Goal: Transaction & Acquisition: Purchase product/service

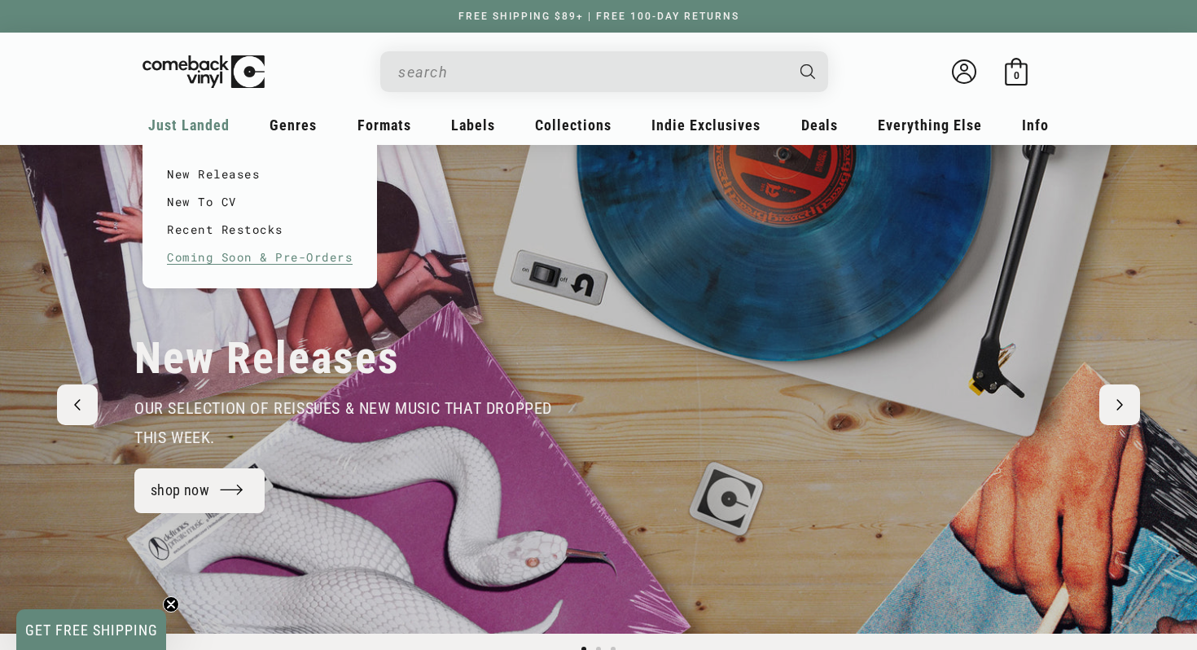
click at [234, 261] on link "Coming Soon & Pre-Orders" at bounding box center [260, 257] width 186 height 28
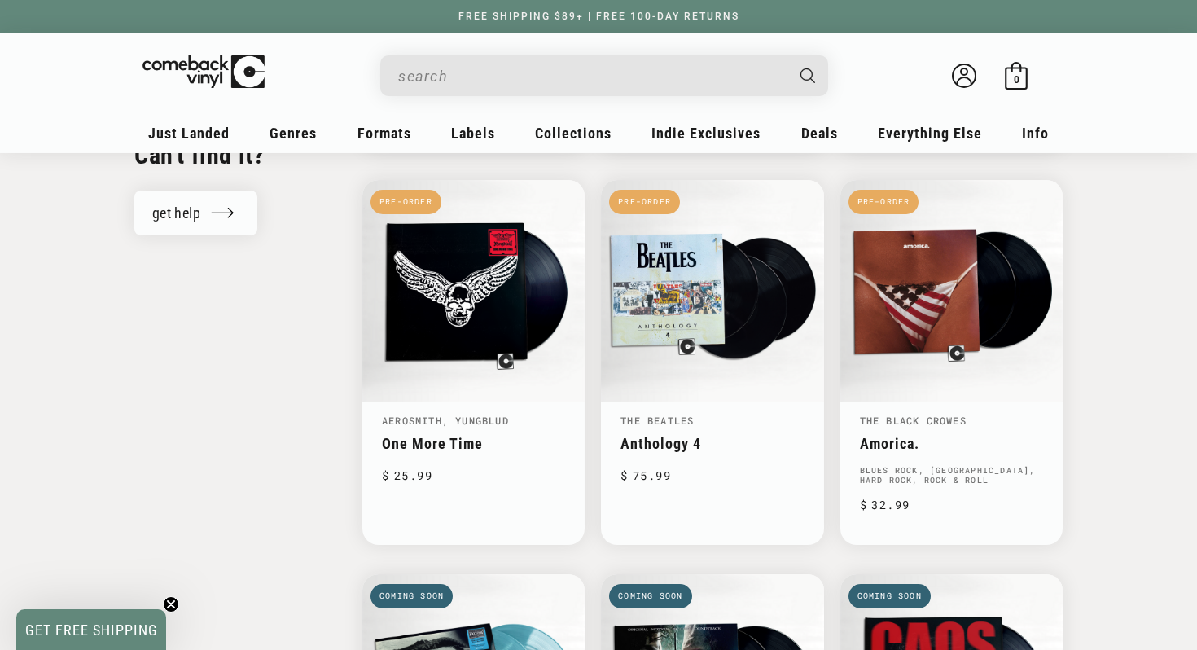
scroll to position [1743, 0]
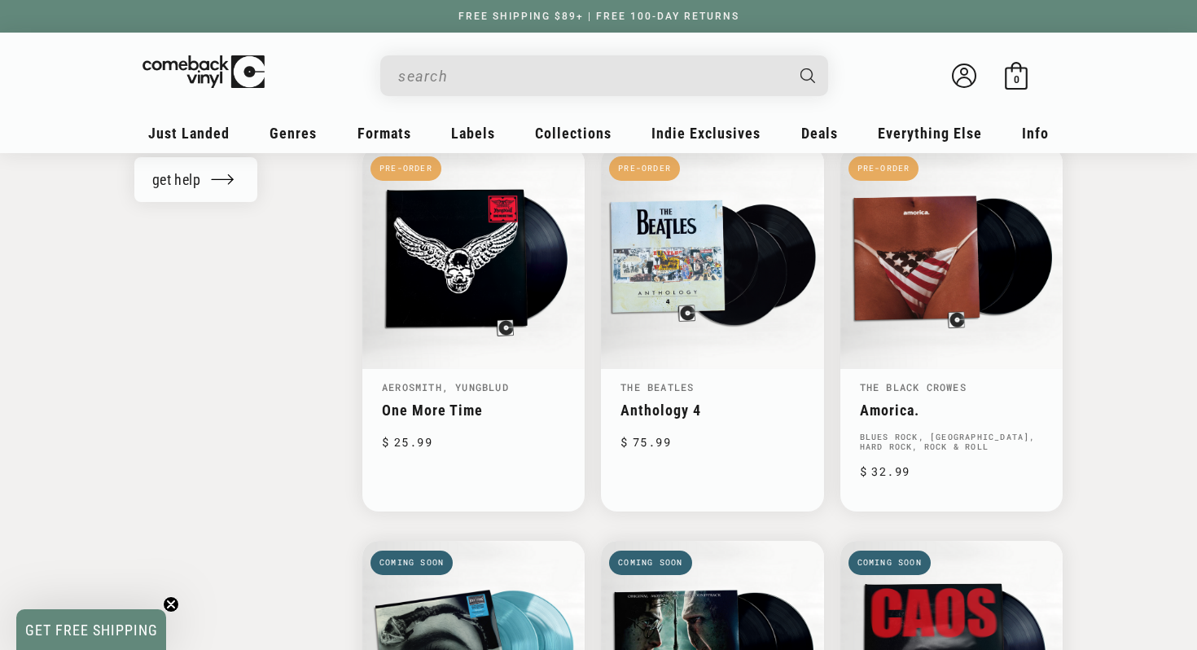
click at [556, 77] on input "When autocomplete results are available use up and down arrows to review and en…" at bounding box center [591, 75] width 386 height 33
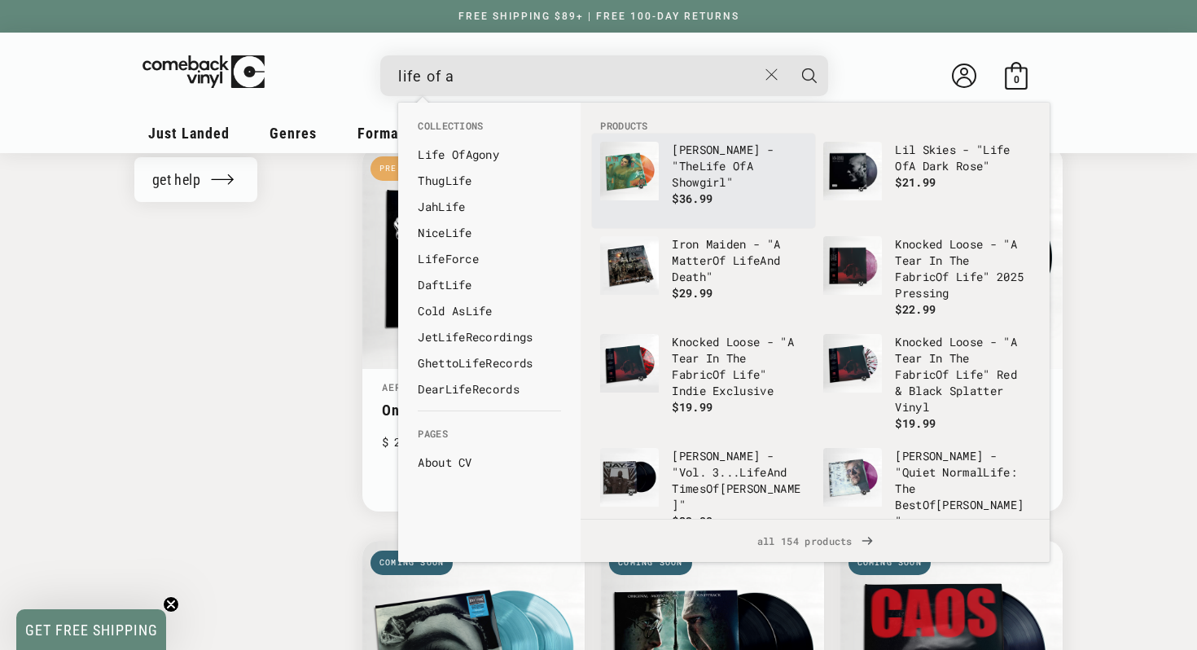
type input "life of a"
click at [699, 172] on b "Life" at bounding box center [712, 165] width 27 height 15
